Goal: Task Accomplishment & Management: Manage account settings

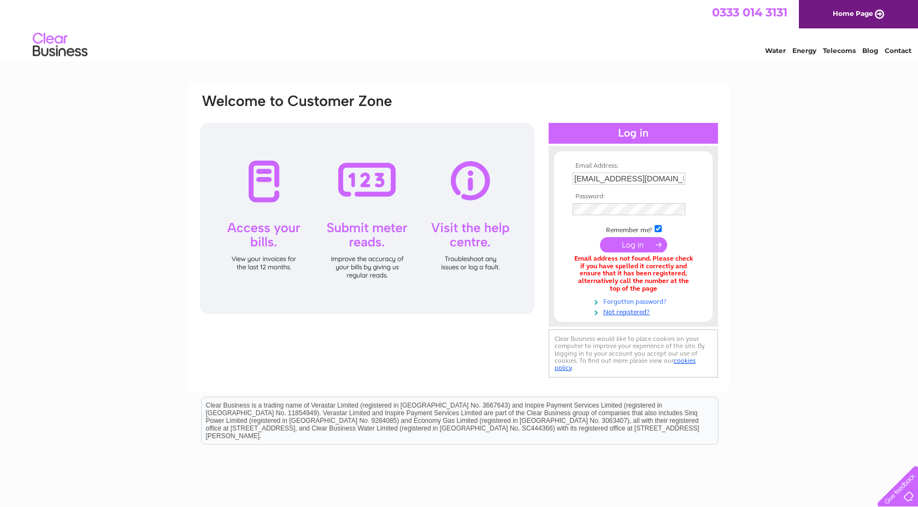
click at [629, 301] on link "Forgotten password?" at bounding box center [635, 301] width 124 height 10
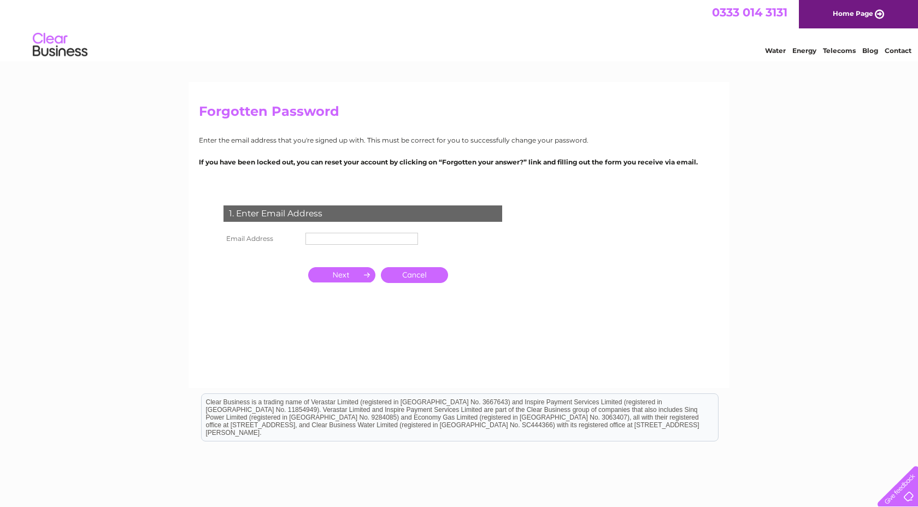
click at [352, 232] on td at bounding box center [362, 238] width 118 height 17
click at [351, 237] on input "text" at bounding box center [363, 239] width 114 height 13
type input "[EMAIL_ADDRESS][DOMAIN_NAME]"
click at [396, 279] on link "Cancel" at bounding box center [414, 276] width 67 height 16
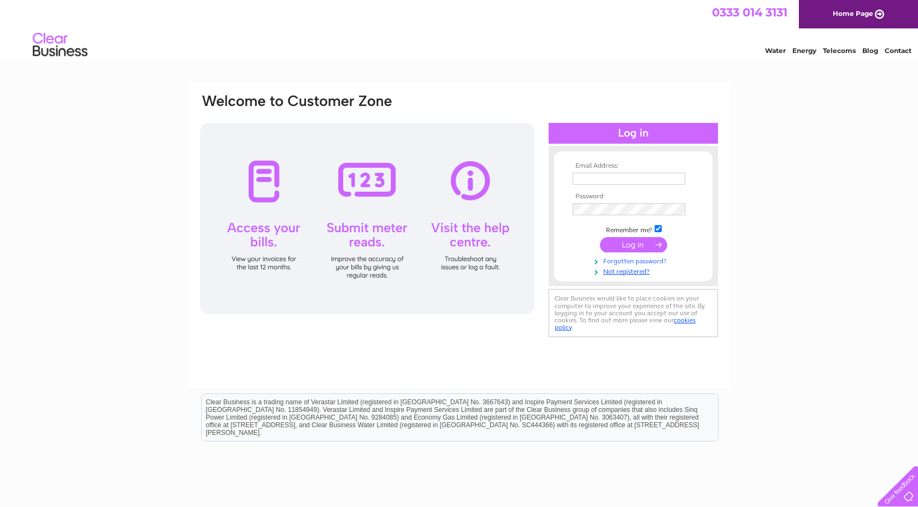
click at [617, 259] on link "Forgotten password?" at bounding box center [635, 260] width 124 height 10
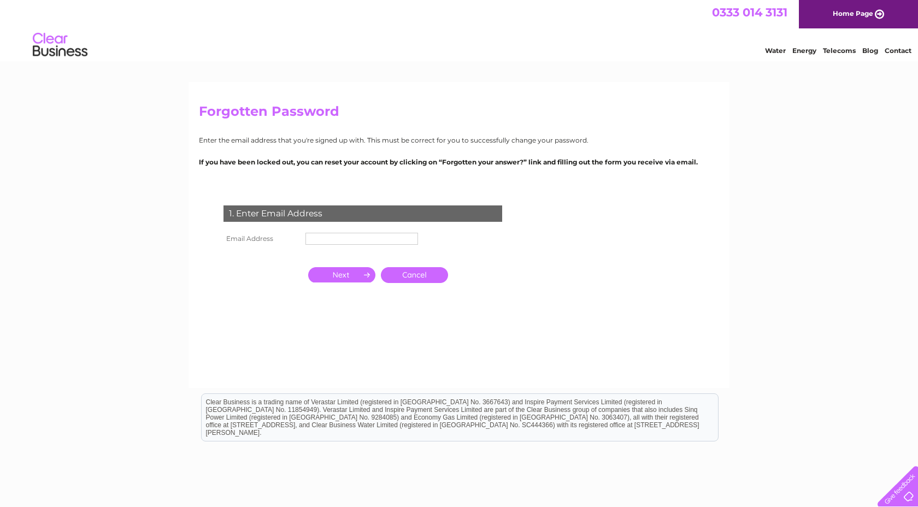
click at [343, 236] on input "text" at bounding box center [362, 239] width 113 height 12
type input "[EMAIL_ADDRESS][DOMAIN_NAME]"
click at [330, 272] on input "button" at bounding box center [341, 275] width 67 height 15
